Goal: Task Accomplishment & Management: Manage account settings

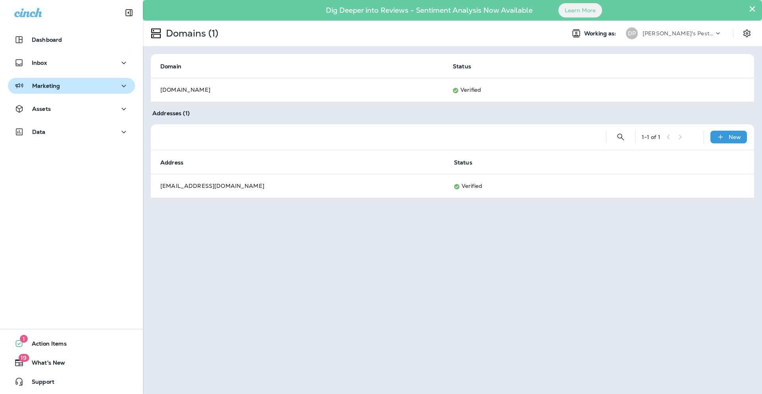
click at [44, 83] on p "Marketing" at bounding box center [46, 86] width 28 height 6
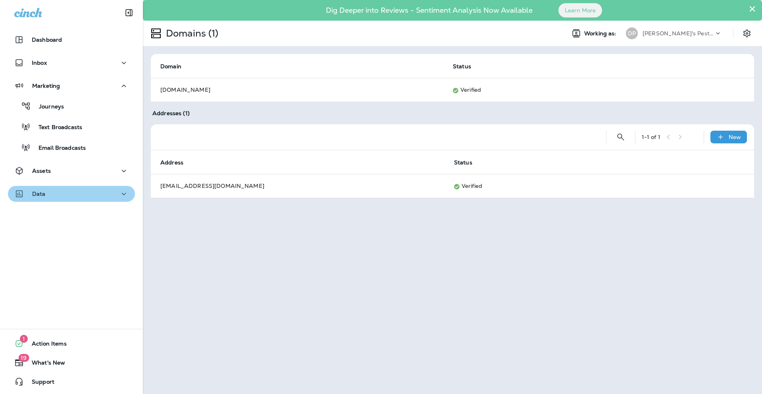
click at [78, 193] on div "Data" at bounding box center [71, 194] width 114 height 10
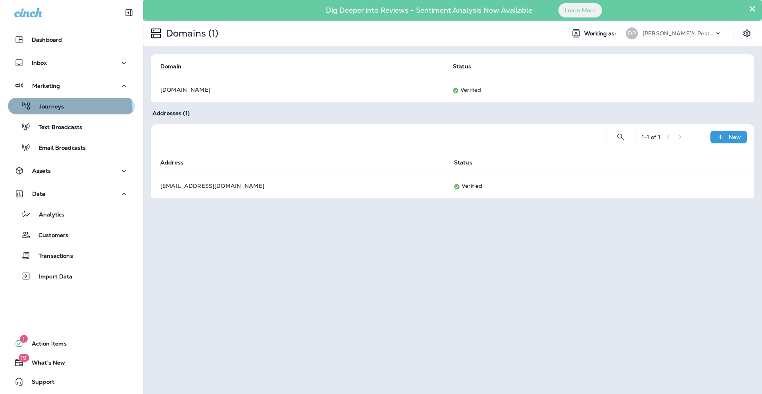
click at [50, 113] on button "Journeys" at bounding box center [71, 106] width 127 height 17
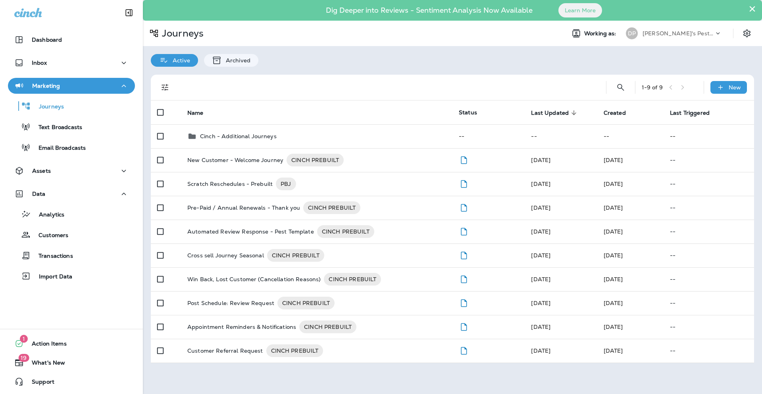
click at [58, 179] on div "Assets" at bounding box center [71, 173] width 143 height 20
click at [56, 219] on div "Analytics" at bounding box center [37, 214] width 53 height 12
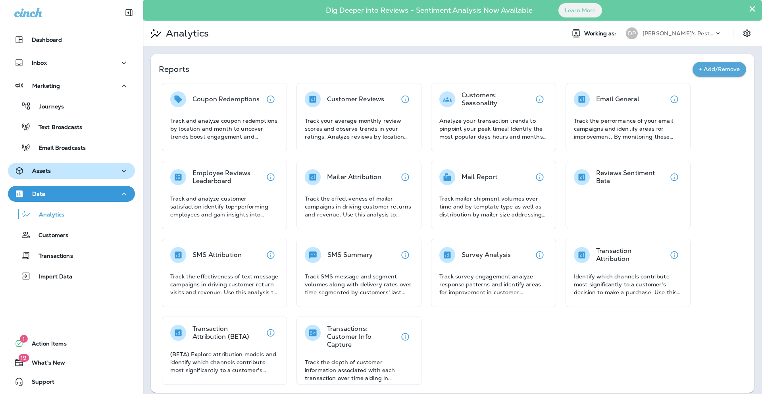
click at [83, 174] on div "Assets" at bounding box center [71, 171] width 114 height 10
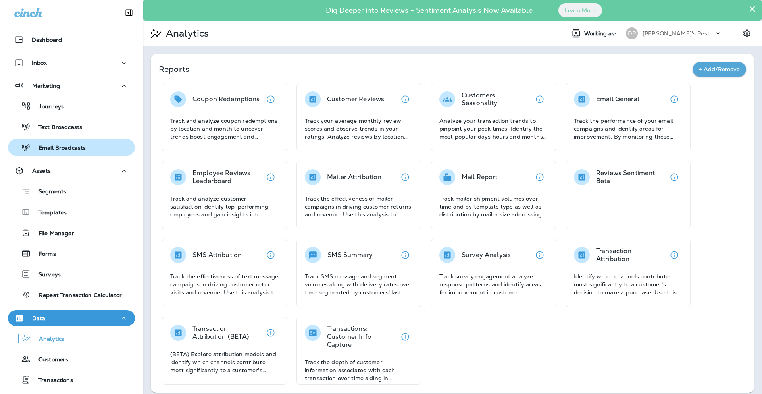
click at [105, 151] on div "Email Broadcasts" at bounding box center [71, 147] width 121 height 12
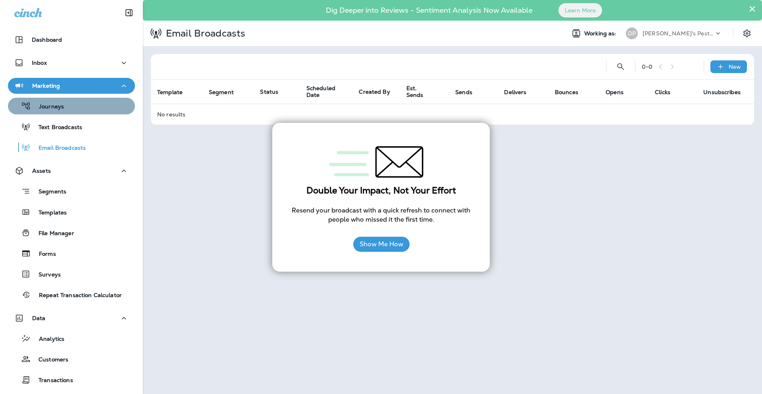
click at [79, 109] on div "Journeys" at bounding box center [71, 106] width 121 height 12
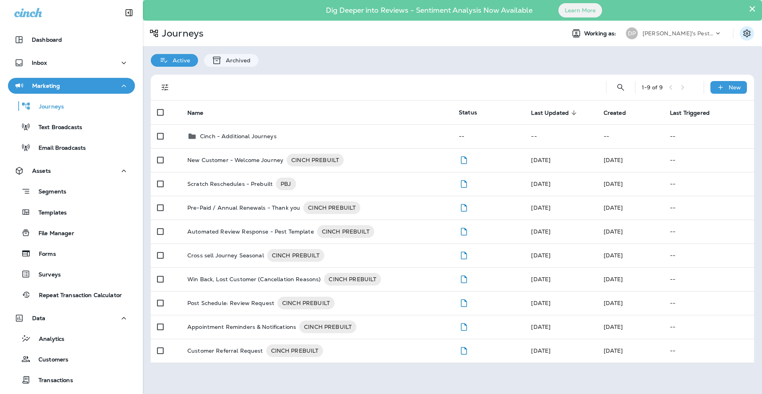
click at [752, 36] on button "Settings" at bounding box center [747, 33] width 14 height 14
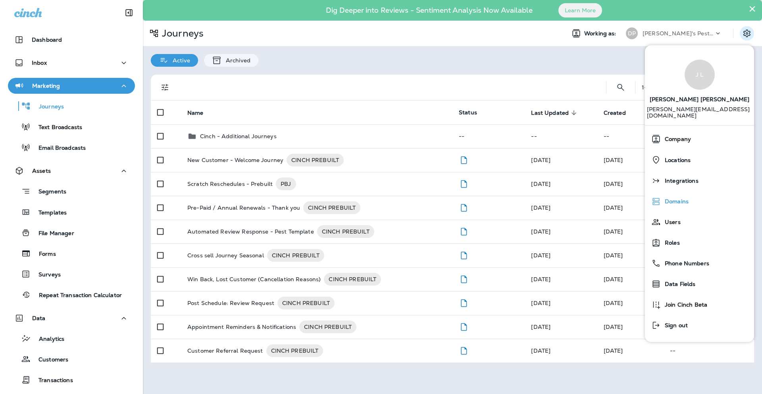
click at [674, 193] on div "Domains" at bounding box center [699, 201] width 103 height 16
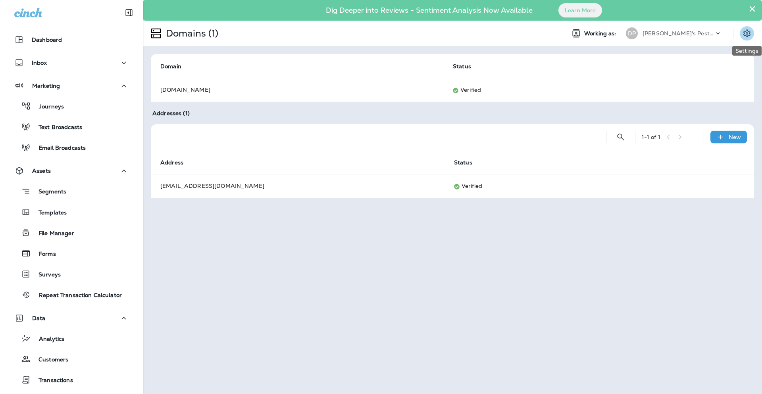
click at [749, 34] on icon "Settings" at bounding box center [746, 33] width 7 height 8
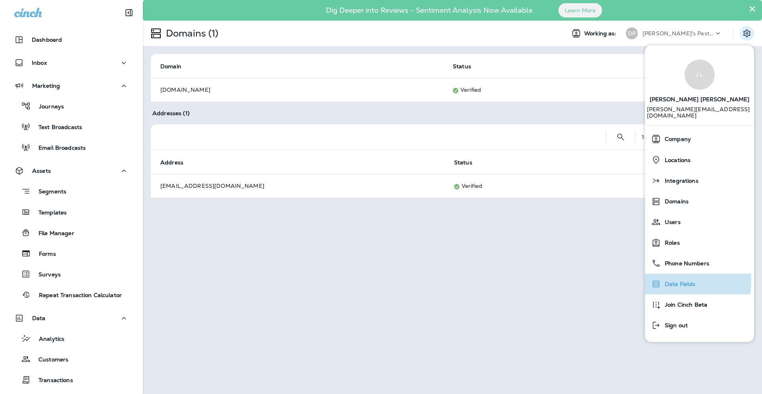
click at [677, 281] on span "Data Fields" at bounding box center [678, 284] width 35 height 7
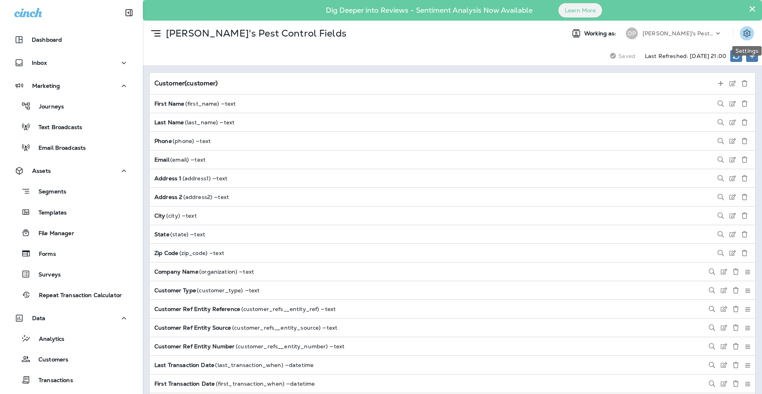
click at [748, 35] on icon "Settings" at bounding box center [746, 33] width 7 height 8
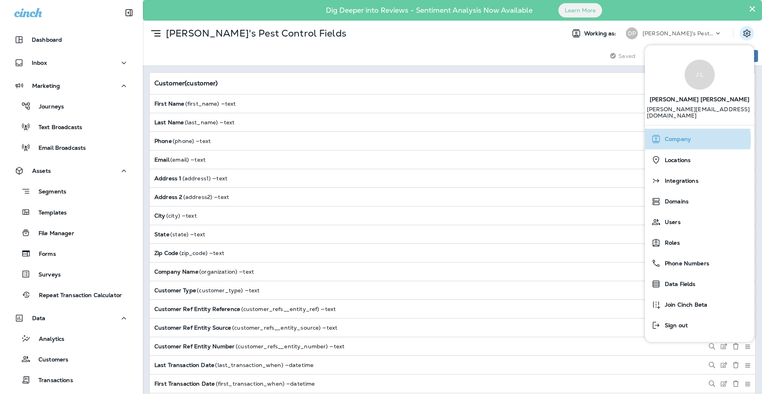
click at [688, 136] on span "Company" at bounding box center [676, 139] width 30 height 7
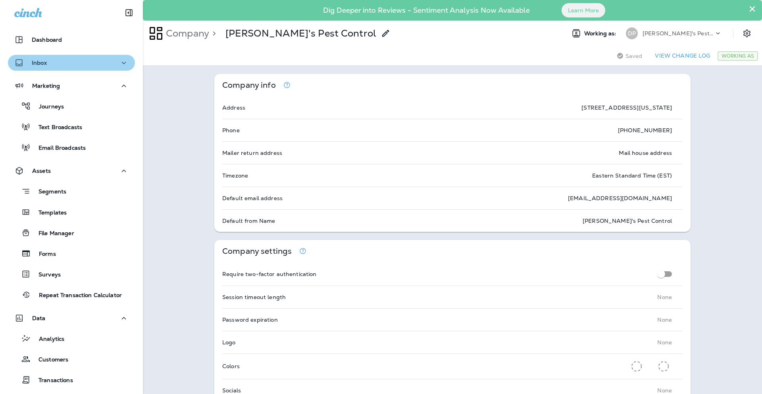
click at [119, 60] on icon "button" at bounding box center [124, 63] width 10 height 10
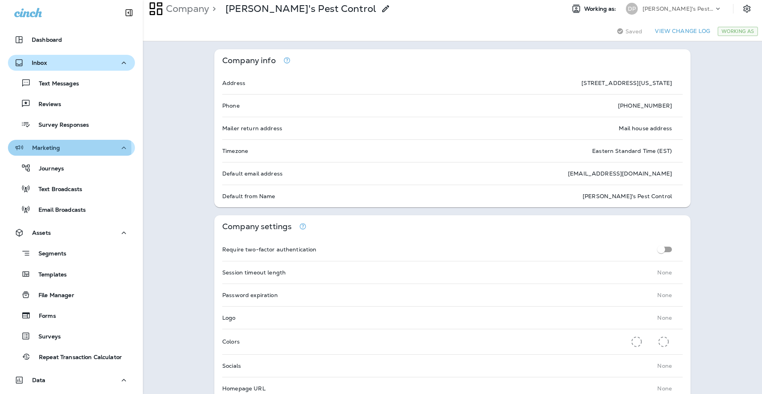
click at [48, 149] on p "Marketing" at bounding box center [46, 147] width 28 height 6
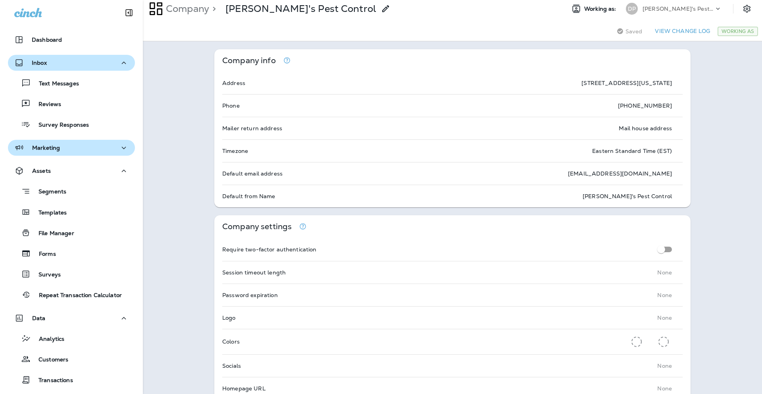
click at [49, 148] on p "Marketing" at bounding box center [46, 147] width 28 height 6
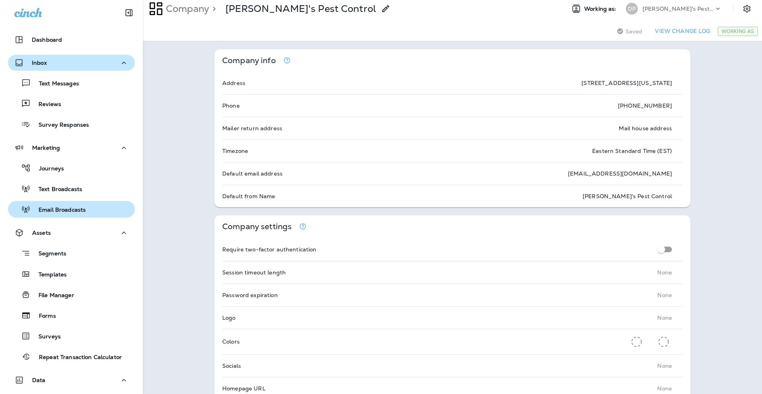
click at [36, 204] on div "Email Broadcasts" at bounding box center [48, 209] width 75 height 12
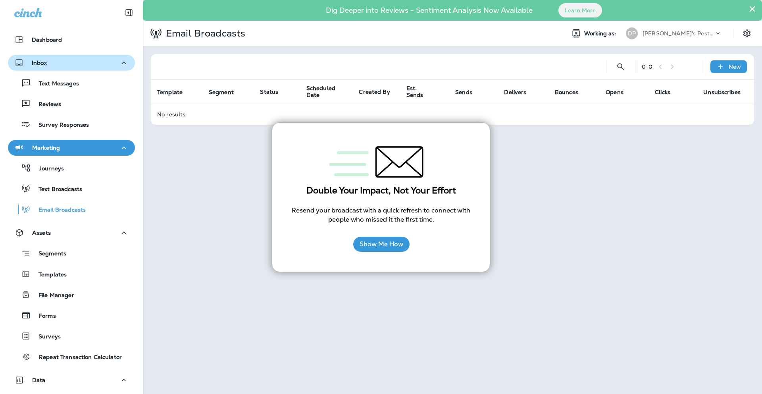
click at [510, 240] on div "× Dig Deeper into Reviews - Sentiment Analysis Now Available Learn More Email B…" at bounding box center [452, 197] width 619 height 394
click at [396, 243] on button "Show Me How" at bounding box center [381, 243] width 56 height 15
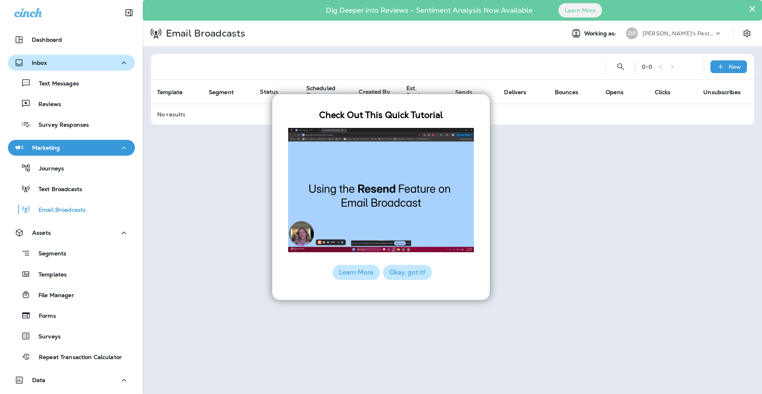
click at [408, 276] on button "Okay, got it!" at bounding box center [407, 272] width 49 height 15
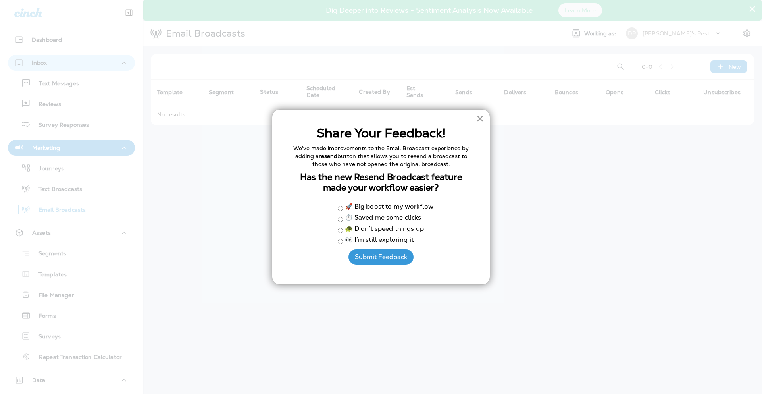
click at [478, 121] on button "×" at bounding box center [480, 118] width 8 height 13
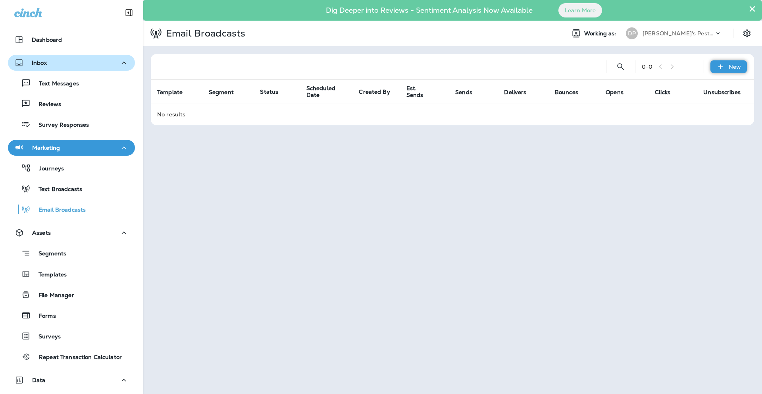
click at [721, 65] on icon at bounding box center [720, 66] width 4 height 4
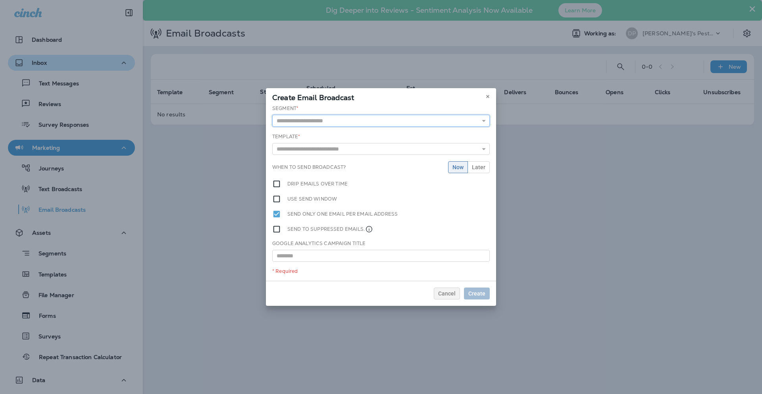
click at [430, 123] on input "text" at bounding box center [380, 121] width 217 height 12
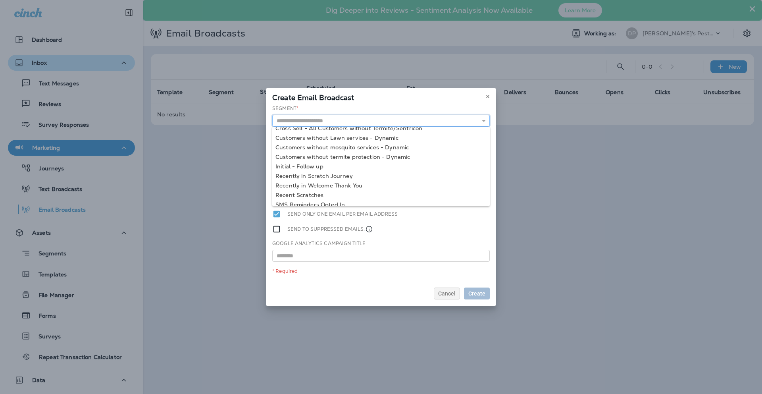
scroll to position [35, 0]
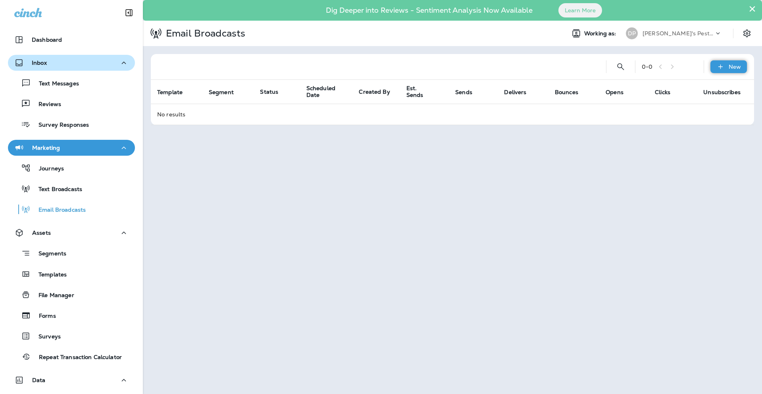
click at [727, 69] on div "New" at bounding box center [728, 66] width 37 height 13
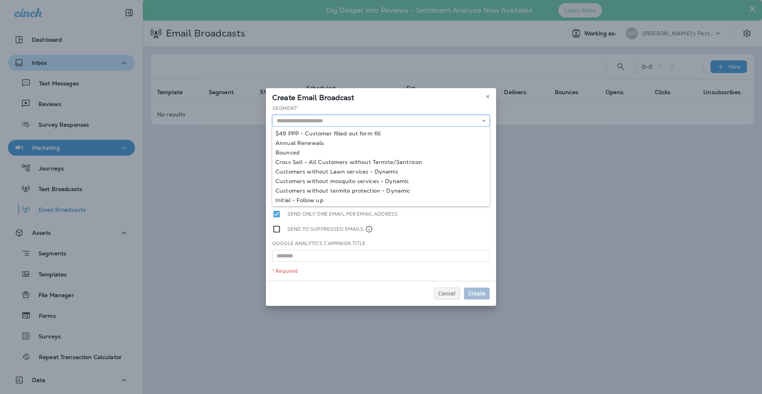
click at [412, 123] on input "text" at bounding box center [380, 121] width 217 height 12
click at [468, 112] on div "Segment * $49 PPP - Customer filled out form fill Annual Renewals Bounced Cross…" at bounding box center [380, 116] width 217 height 22
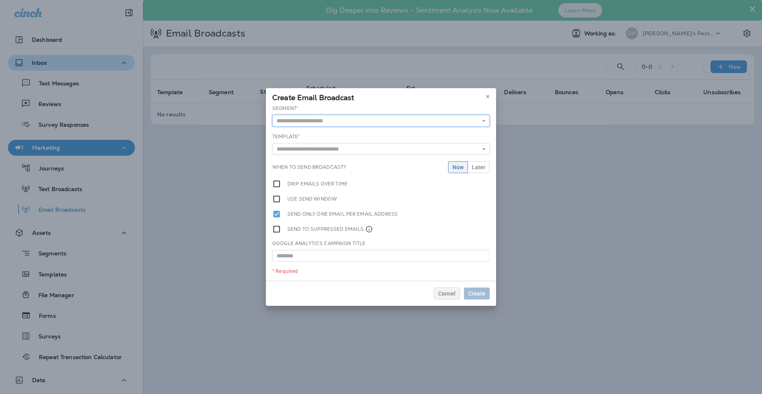
click at [427, 123] on input "text" at bounding box center [380, 121] width 217 height 12
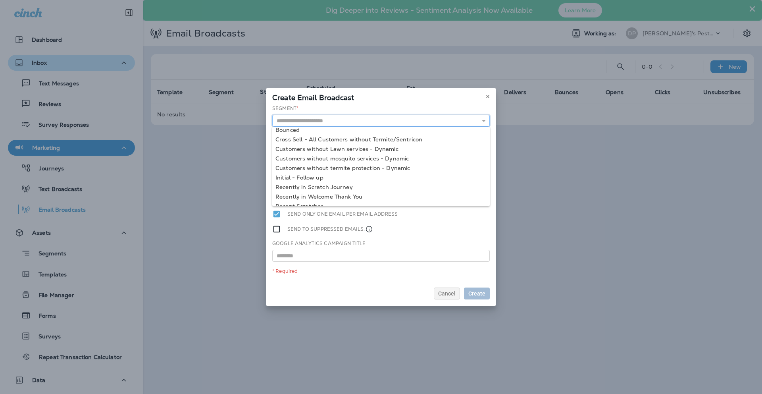
scroll to position [0, 0]
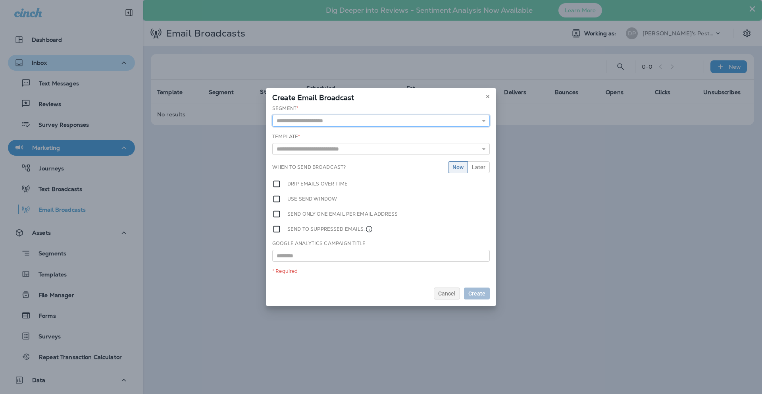
click at [325, 125] on input "text" at bounding box center [380, 121] width 217 height 12
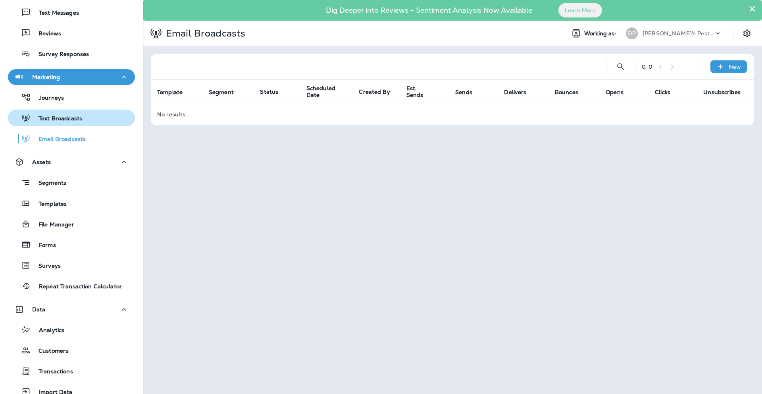
scroll to position [150, 0]
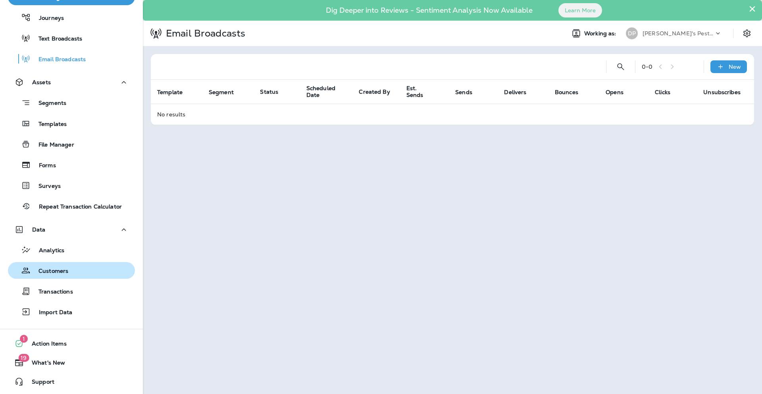
click at [62, 266] on div "Customers" at bounding box center [39, 270] width 57 height 12
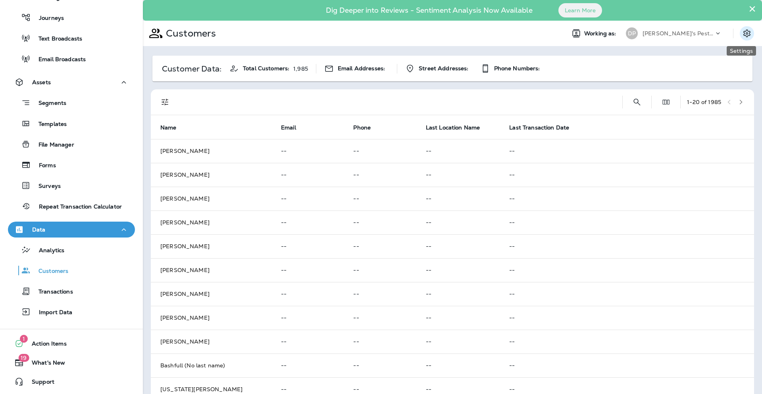
click at [740, 32] on button "Settings" at bounding box center [747, 33] width 14 height 14
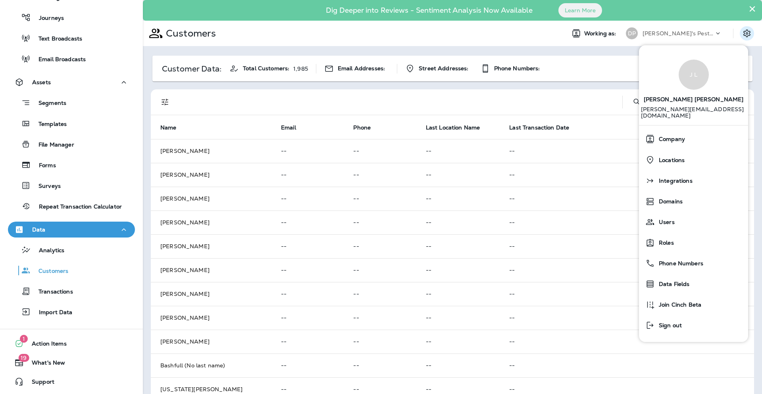
click at [536, 77] on div "Customer Data: Total Customers: 1,985 Email Addresses: Street Addresses: Phone …" at bounding box center [452, 69] width 600 height 26
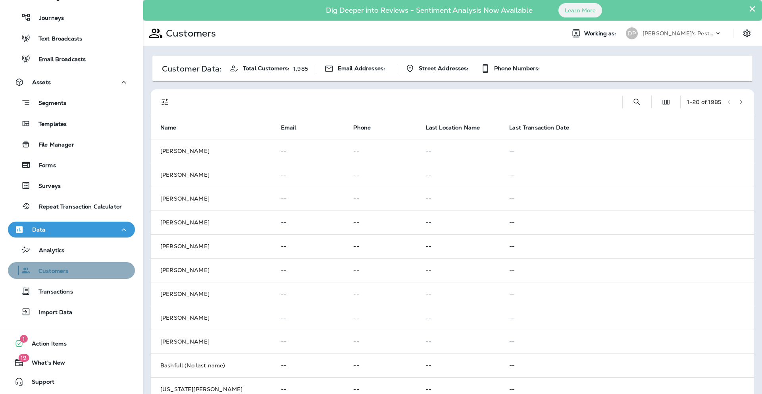
click at [76, 264] on div "Customers" at bounding box center [71, 270] width 121 height 12
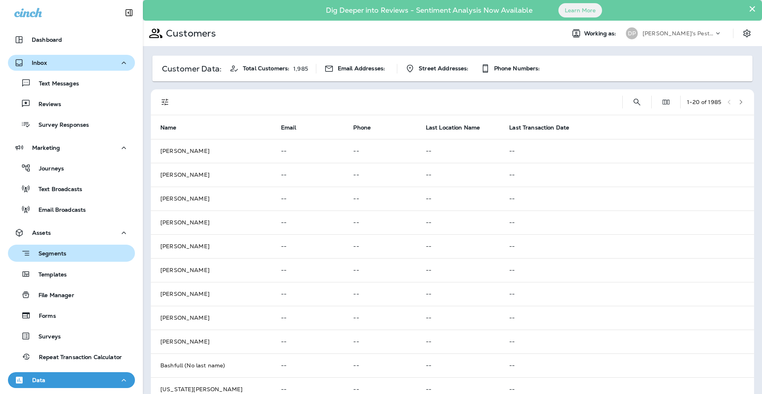
click at [76, 256] on div "Segments" at bounding box center [71, 253] width 121 height 12
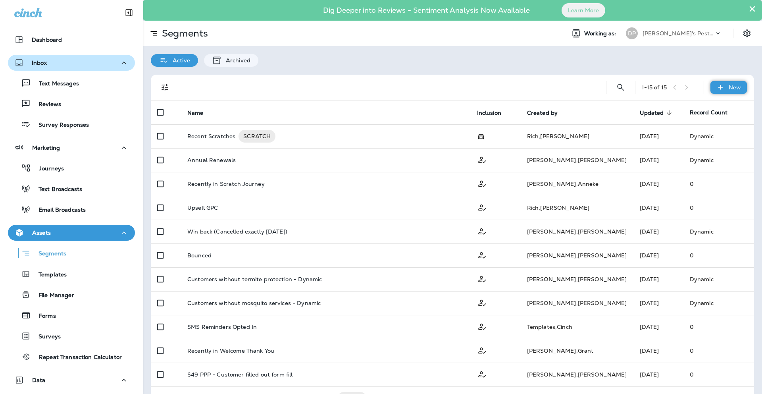
click at [729, 87] on p "New" at bounding box center [735, 87] width 12 height 6
click at [716, 100] on button "New Segment" at bounding box center [700, 106] width 79 height 19
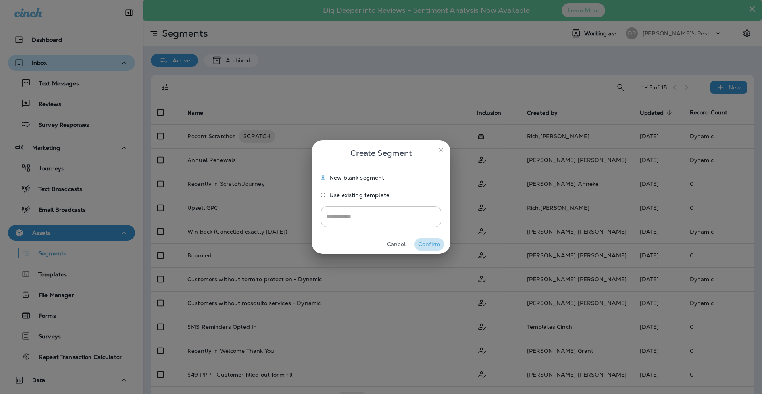
drag, startPoint x: 421, startPoint y: 245, endPoint x: 367, endPoint y: 213, distance: 62.3
click at [367, 213] on div "Create Segment New blank segment Use existing template ​ Cancel Confirm" at bounding box center [380, 196] width 139 height 113
click at [367, 213] on input "text" at bounding box center [381, 216] width 120 height 21
type input "****"
click at [426, 248] on button "Confirm" at bounding box center [429, 244] width 30 height 12
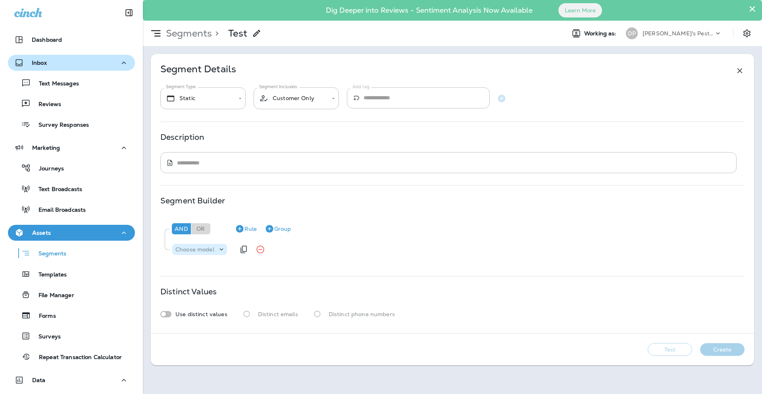
click at [216, 253] on div "Choose model" at bounding box center [199, 249] width 55 height 11
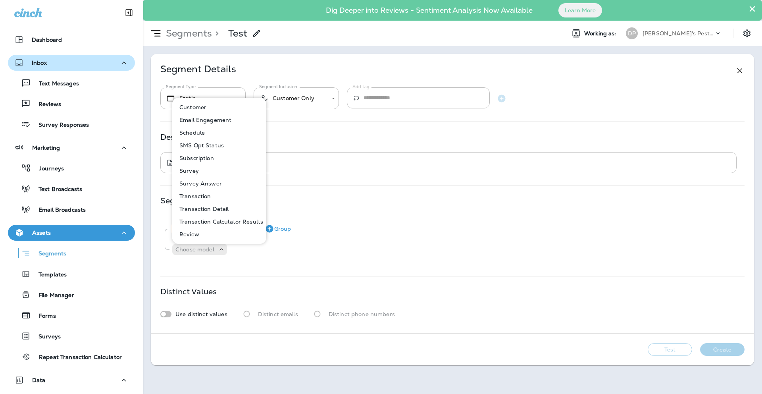
click at [204, 111] on button "Customer" at bounding box center [219, 107] width 93 height 13
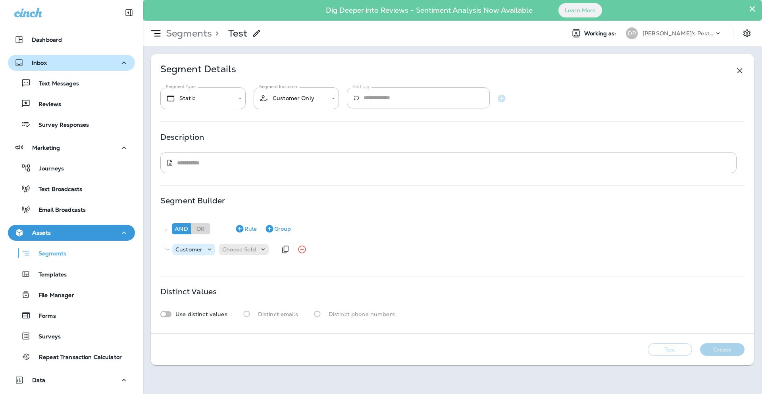
click at [211, 254] on div "Customer" at bounding box center [193, 249] width 43 height 11
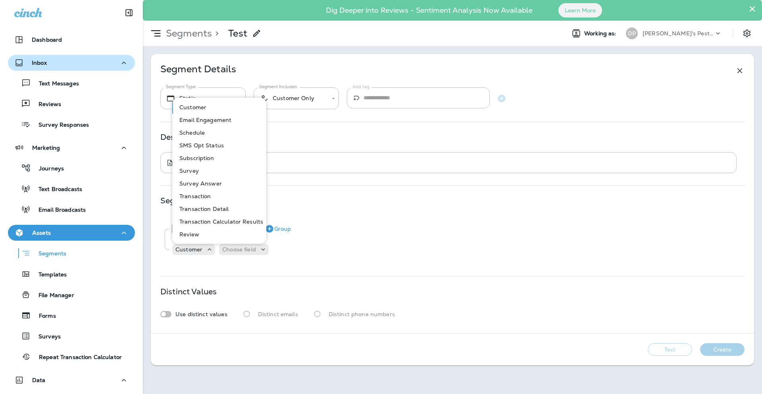
click at [336, 211] on div "Segment Builder And Or Rule Group Customer Choose field" at bounding box center [452, 230] width 584 height 67
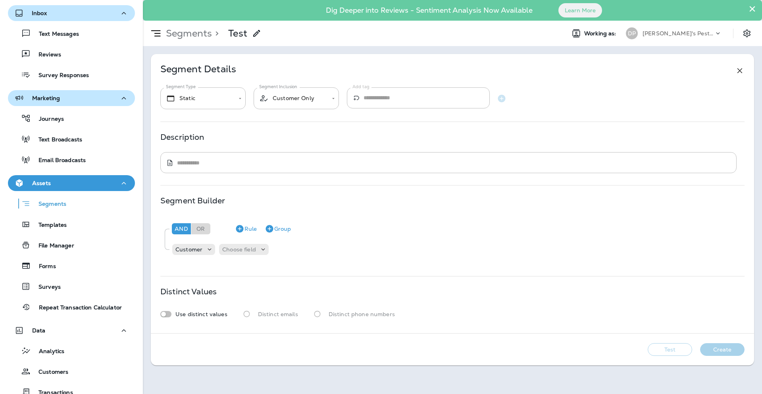
scroll to position [59, 0]
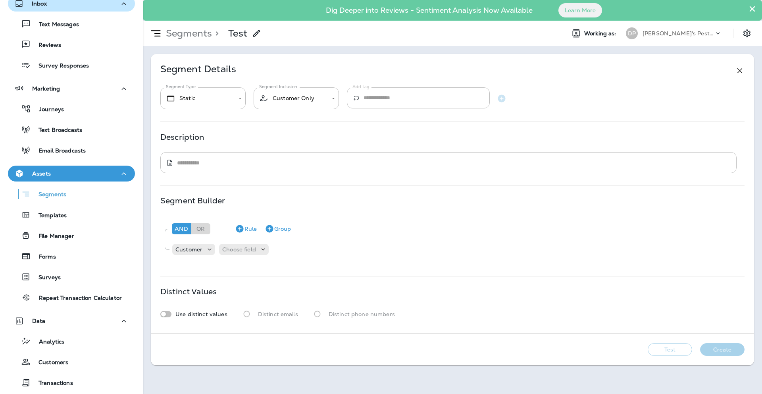
click at [260, 35] on icon at bounding box center [257, 34] width 10 height 10
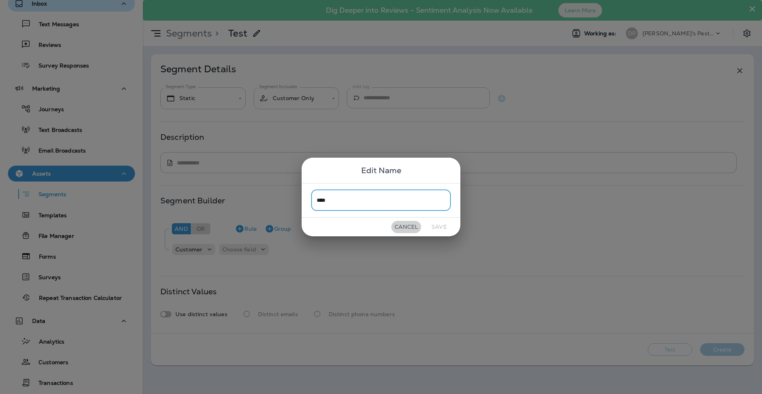
click at [404, 227] on button "Cancel" at bounding box center [406, 227] width 30 height 12
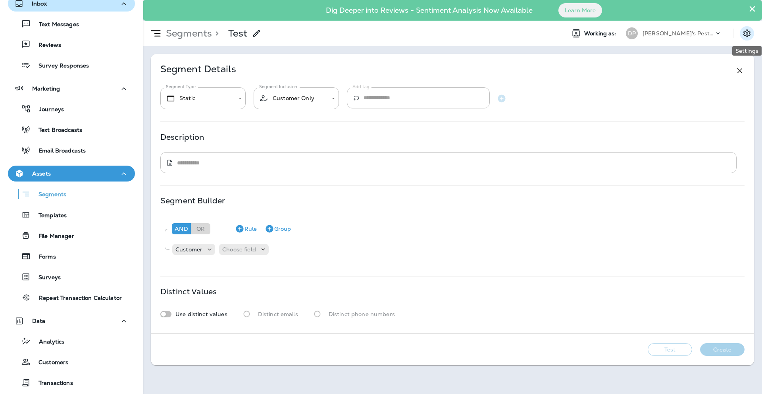
click at [745, 34] on icon "Settings" at bounding box center [747, 34] width 10 height 10
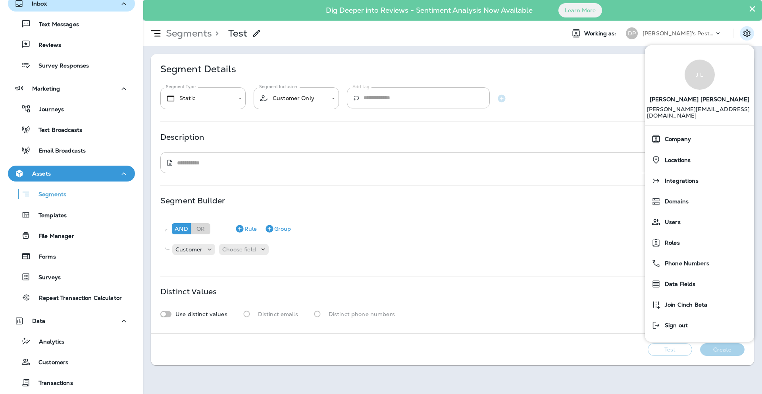
click at [717, 30] on icon at bounding box center [718, 33] width 8 height 8
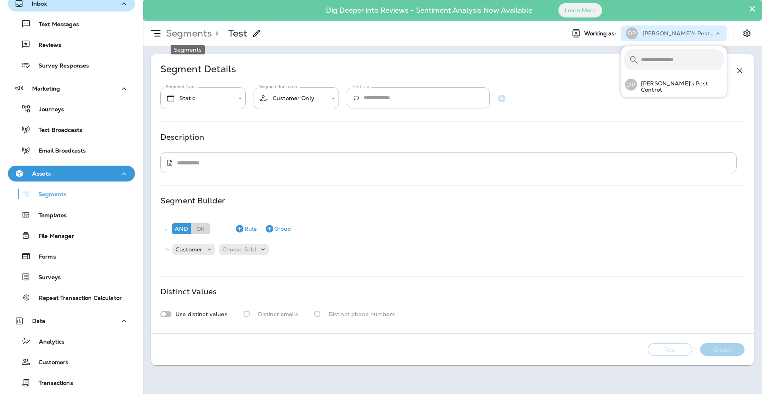
click at [163, 33] on p "Segments" at bounding box center [187, 33] width 49 height 12
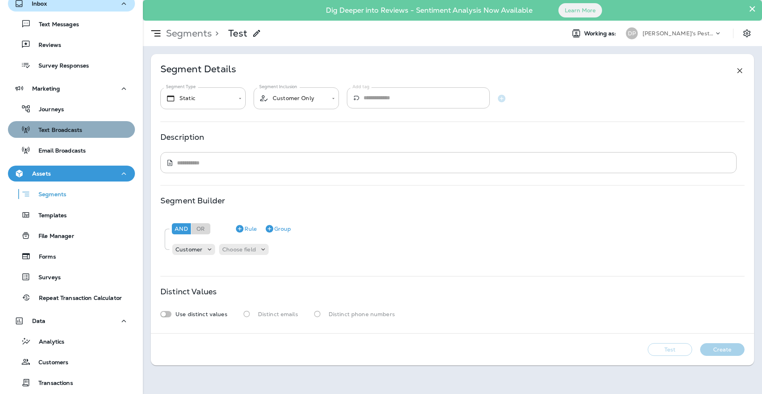
click at [75, 125] on div "Text Broadcasts" at bounding box center [46, 129] width 71 height 12
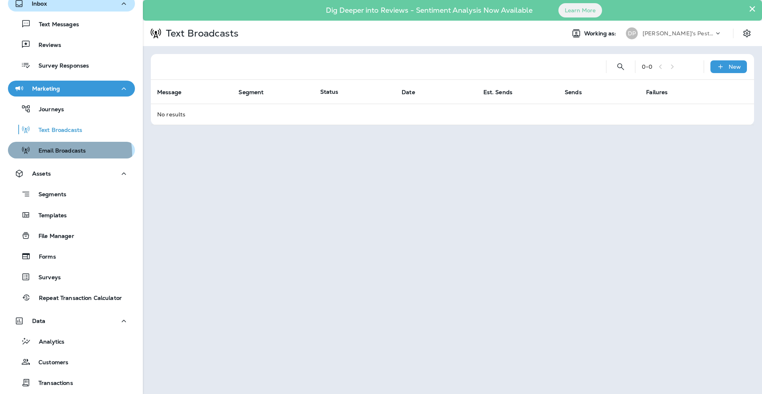
click at [63, 154] on p "Email Broadcasts" at bounding box center [58, 151] width 55 height 8
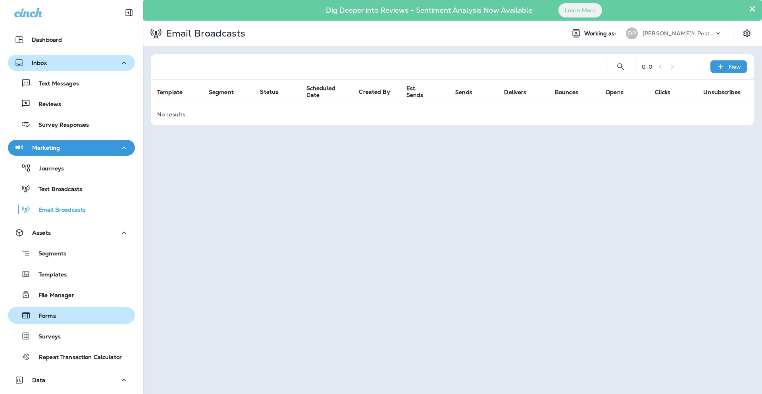
scroll to position [2, 0]
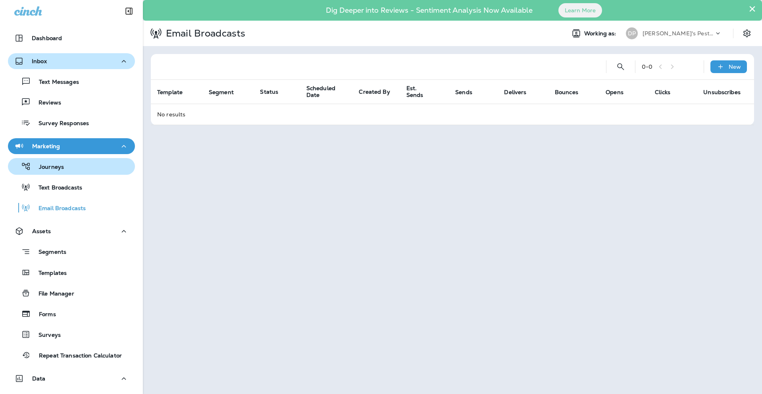
click at [65, 164] on div "Journeys" at bounding box center [71, 166] width 121 height 12
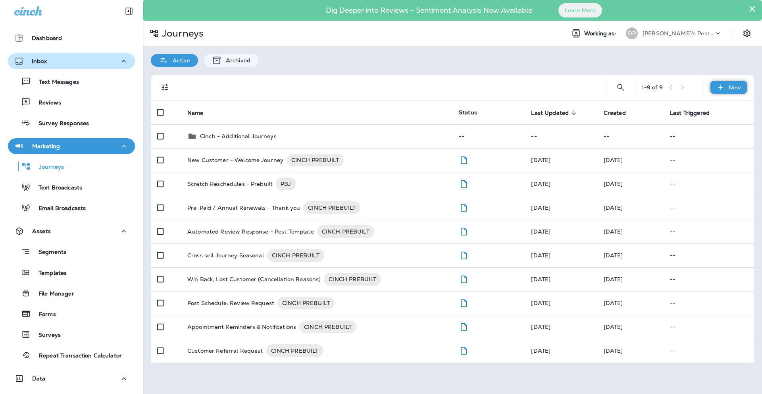
click at [736, 87] on p "New" at bounding box center [735, 87] width 12 height 6
click at [308, 88] on div at bounding box center [386, 87] width 414 height 25
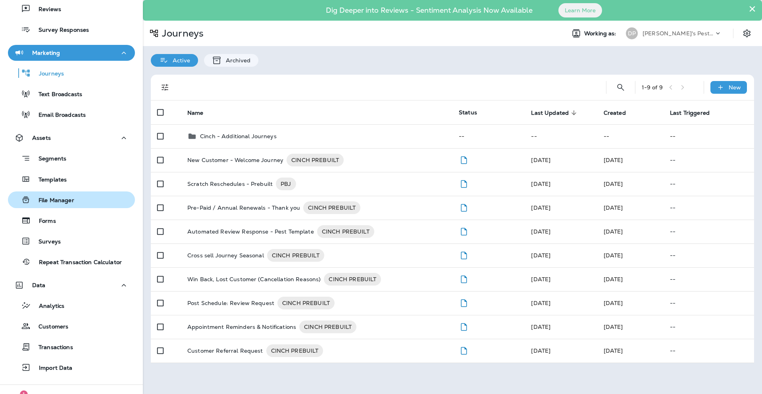
scroll to position [150, 0]
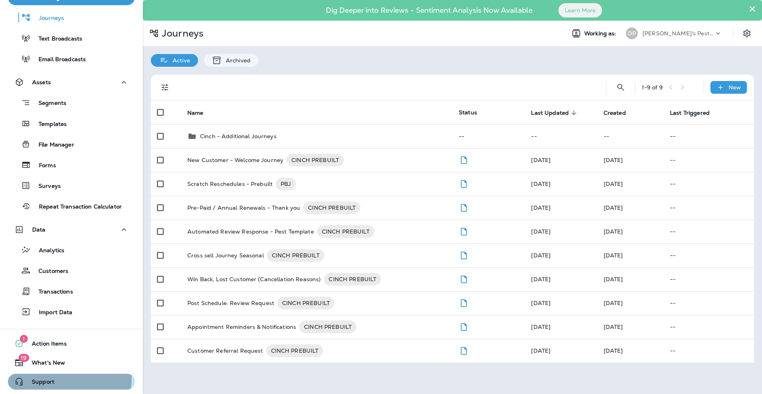
click at [42, 377] on div "Support" at bounding box center [31, 382] width 46 height 10
